Goal: Navigation & Orientation: Find specific page/section

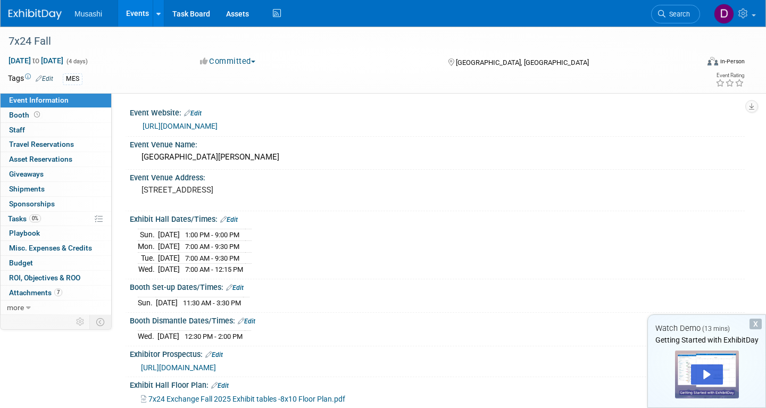
click at [42, 15] on img at bounding box center [35, 14] width 53 height 11
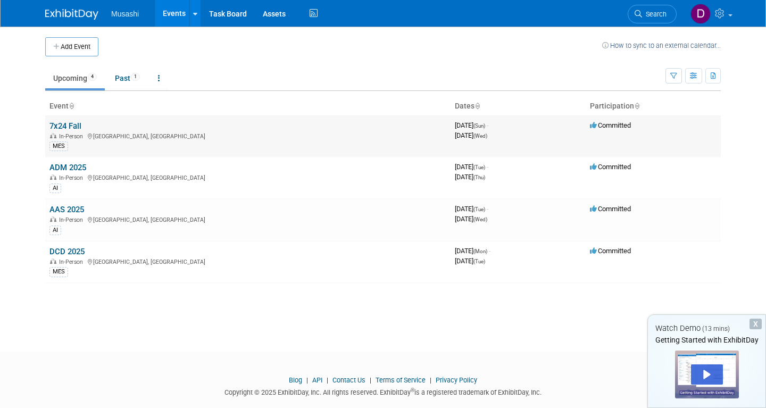
click at [78, 128] on link "7x24 Fall" at bounding box center [65, 126] width 32 height 10
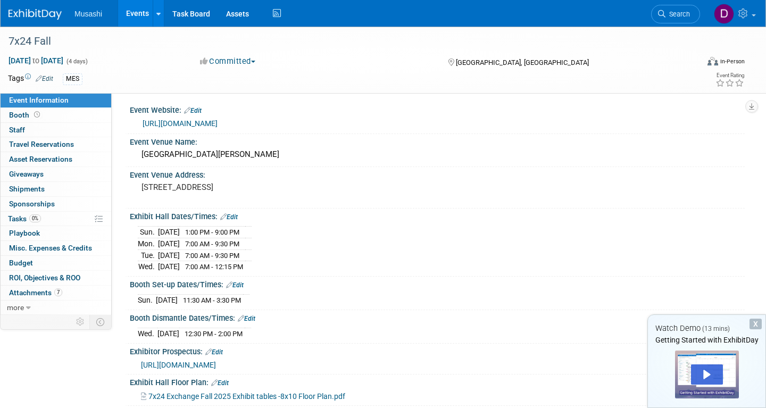
scroll to position [40, 0]
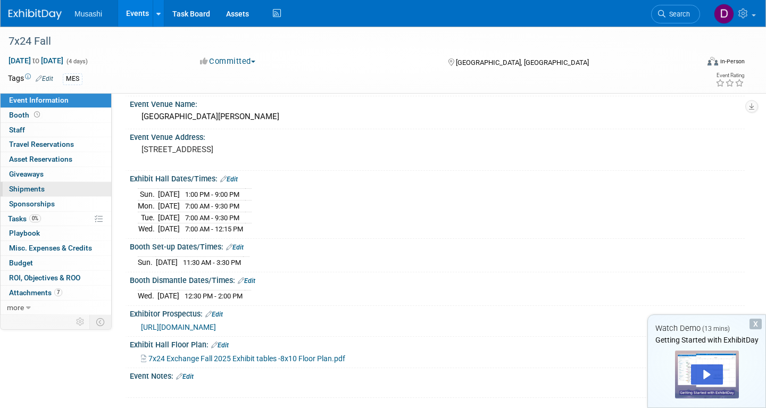
click at [48, 187] on link "0 Shipments 0" at bounding box center [56, 189] width 111 height 14
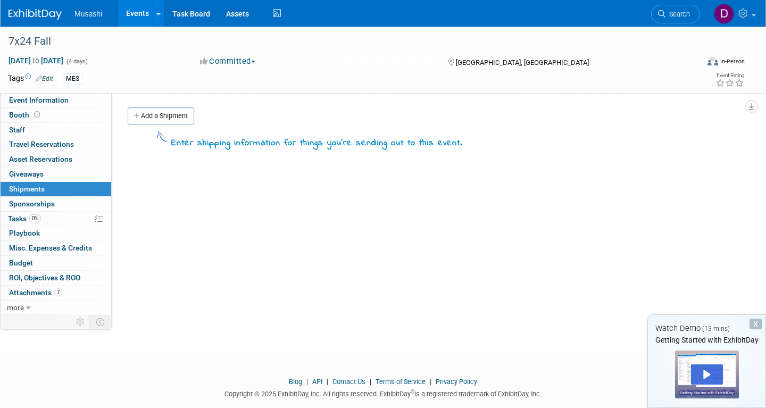
click at [55, 9] on img at bounding box center [35, 14] width 53 height 11
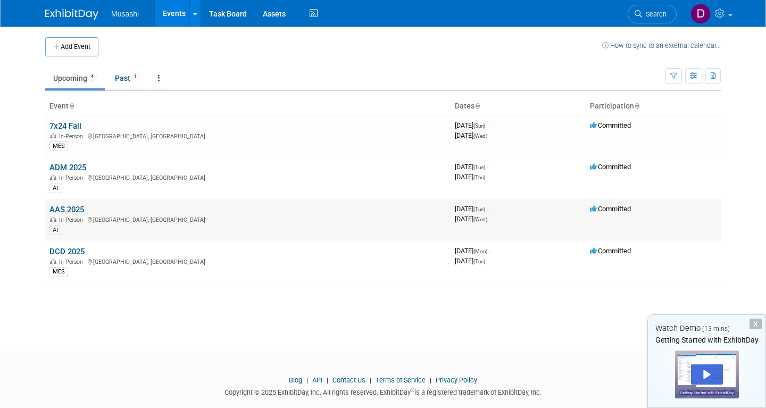
click at [74, 208] on link "AAS 2025" at bounding box center [66, 210] width 35 height 10
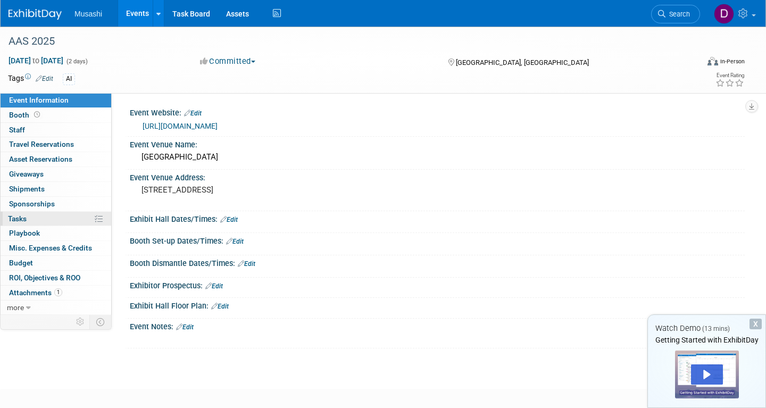
click at [39, 223] on link "0% Tasks 0%" at bounding box center [56, 219] width 111 height 14
